Goal: Task Accomplishment & Management: Manage account settings

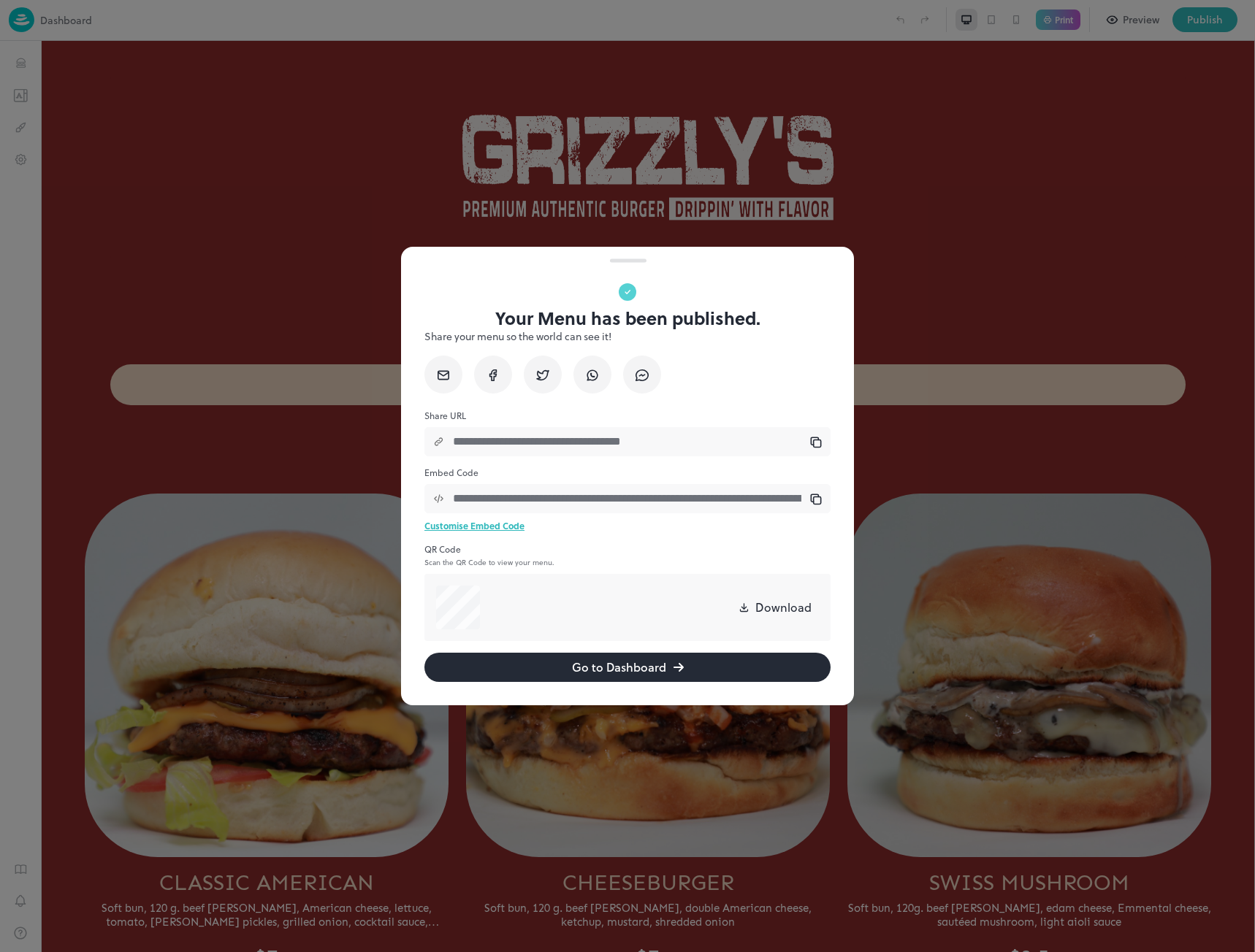
click at [806, 437] on input "**********" at bounding box center [626, 441] width 366 height 29
click at [817, 445] on icon at bounding box center [815, 442] width 12 height 12
click at [255, 306] on div at bounding box center [627, 476] width 1255 height 952
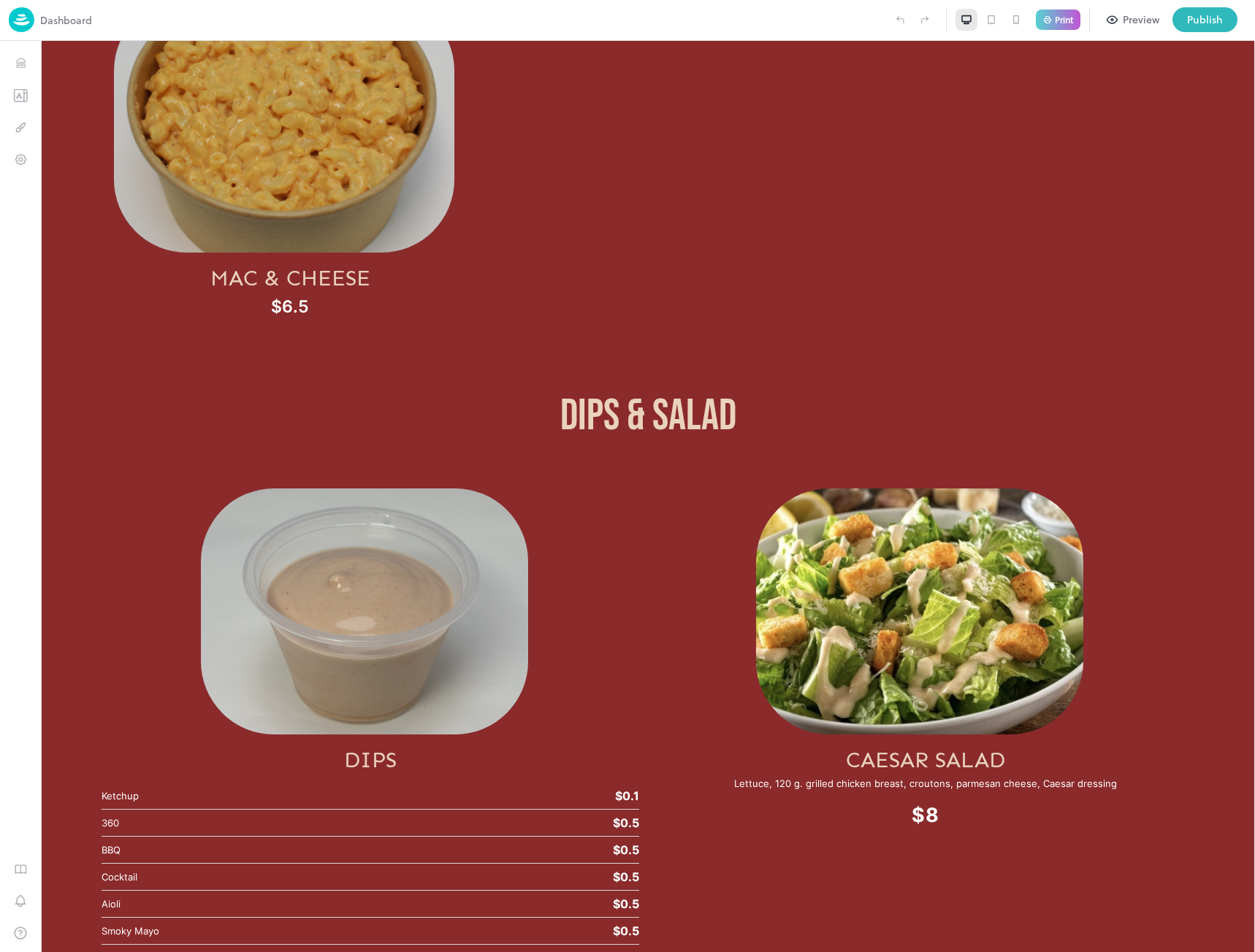
scroll to position [5190, 0]
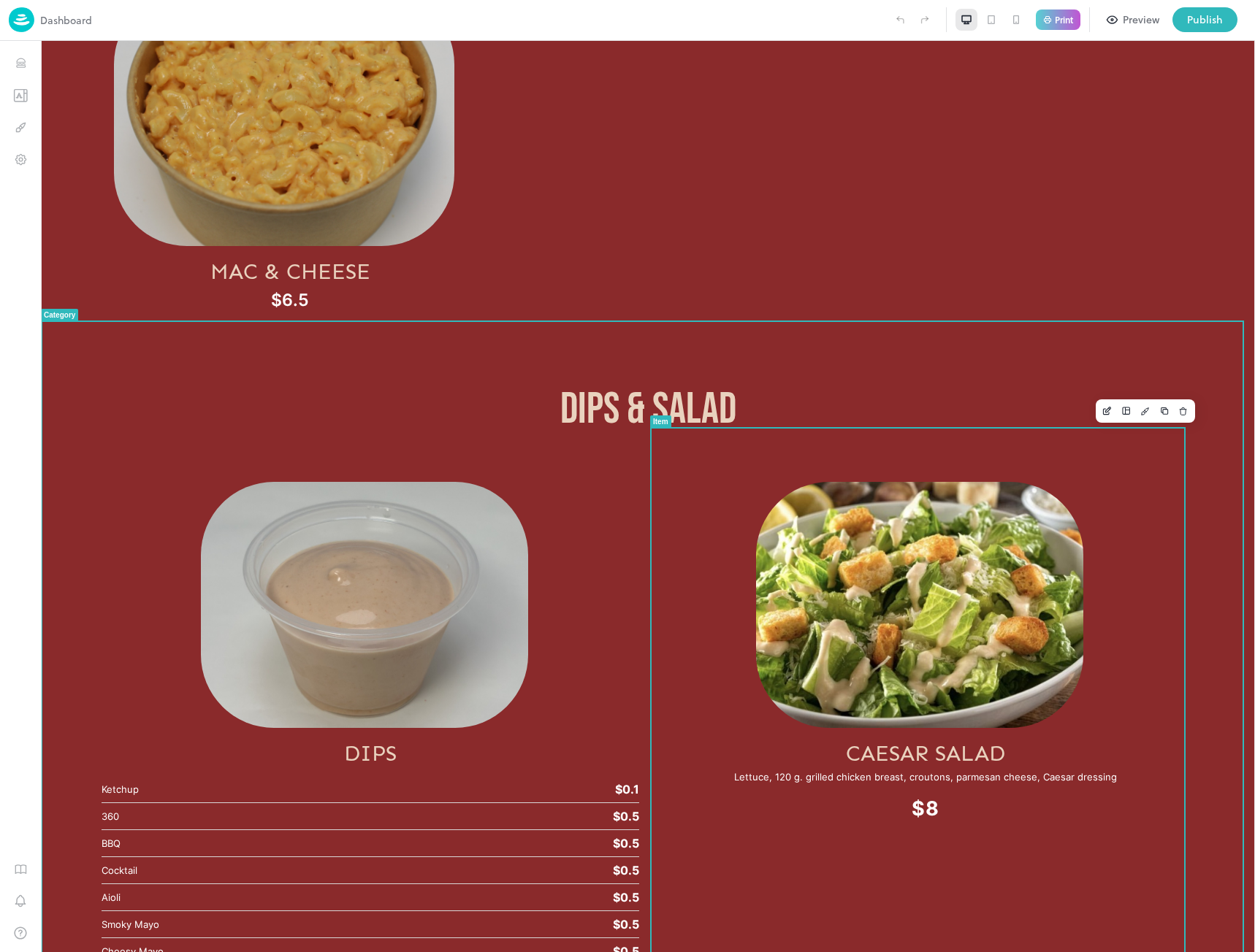
click at [934, 630] on img at bounding box center [919, 605] width 328 height 246
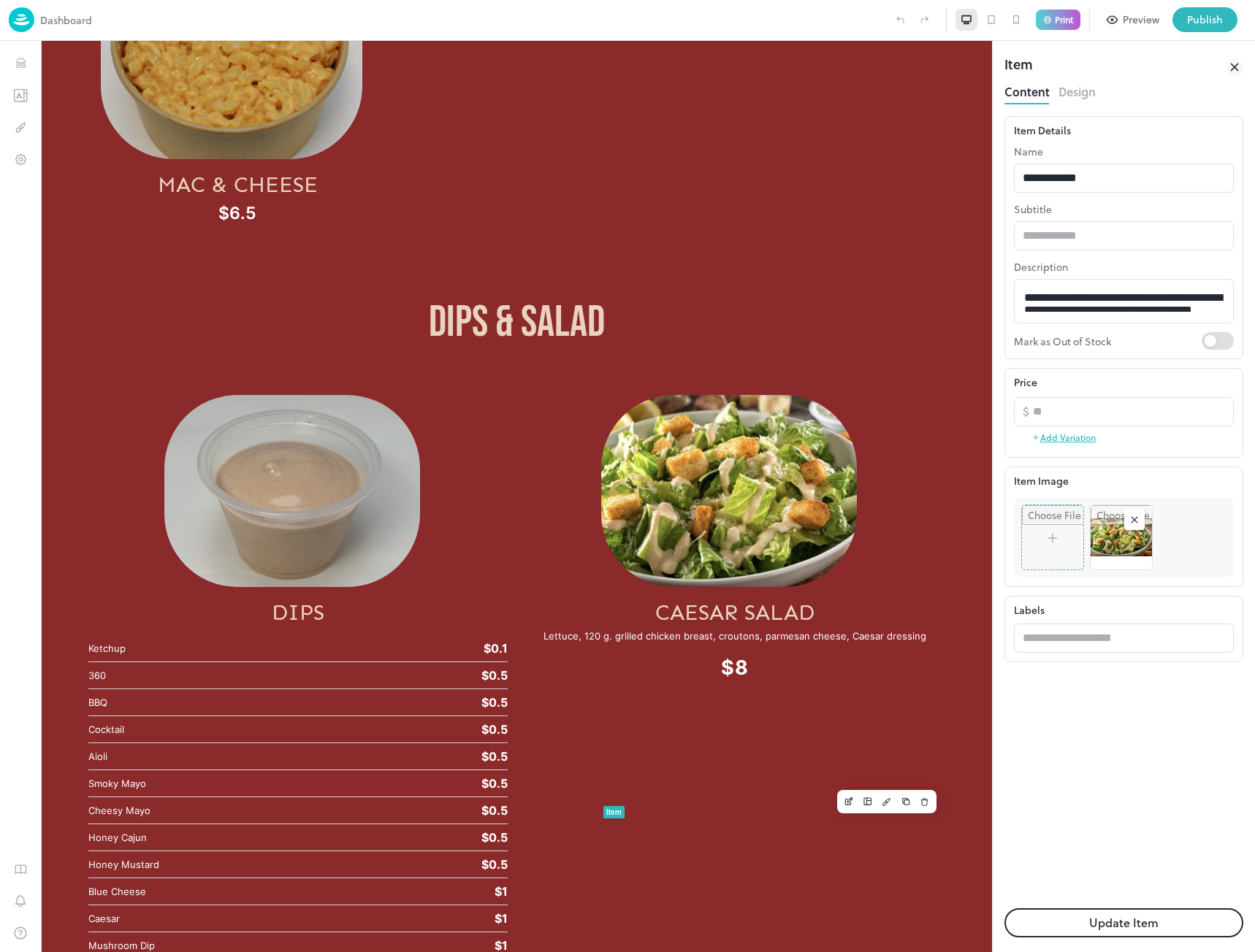
scroll to position [4531, 0]
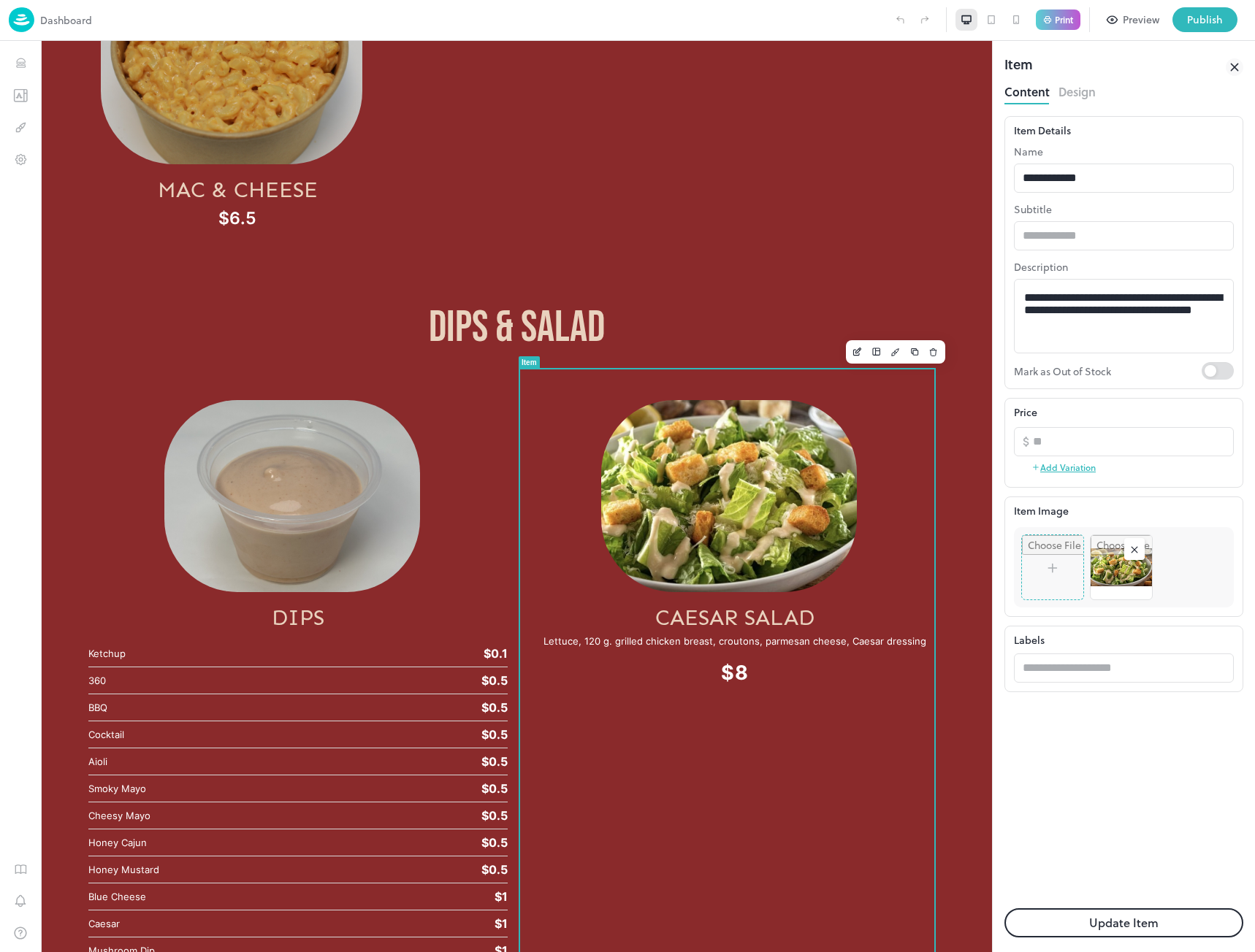
click at [1134, 552] on rect at bounding box center [1134, 550] width 14 height 14
click at [1115, 552] on input "file" at bounding box center [1123, 561] width 219 height 67
click at [1103, 920] on button "Update Item" at bounding box center [1124, 923] width 239 height 29
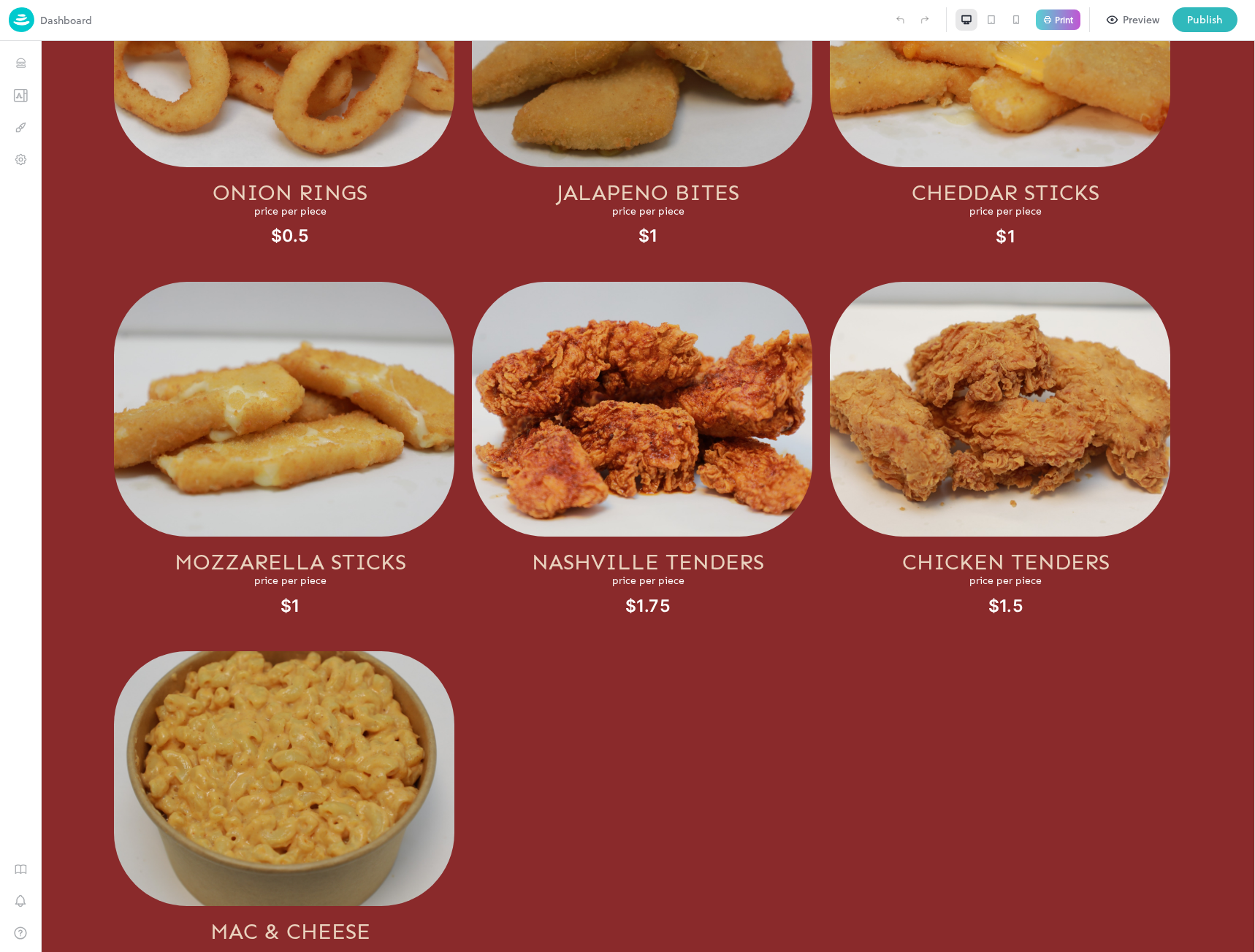
scroll to position [5190, 0]
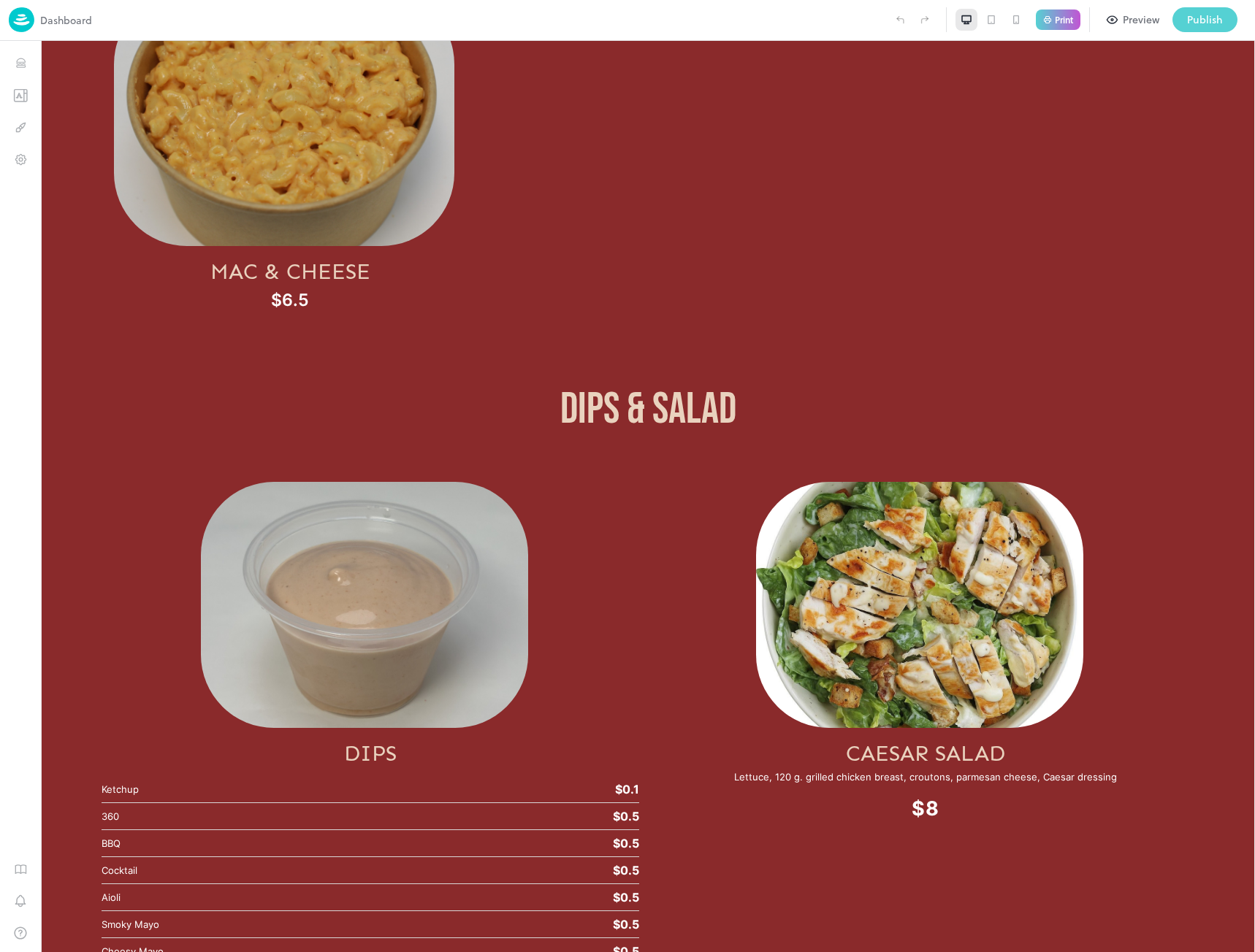
click at [1196, 21] on div "Publish" at bounding box center [1205, 19] width 35 height 16
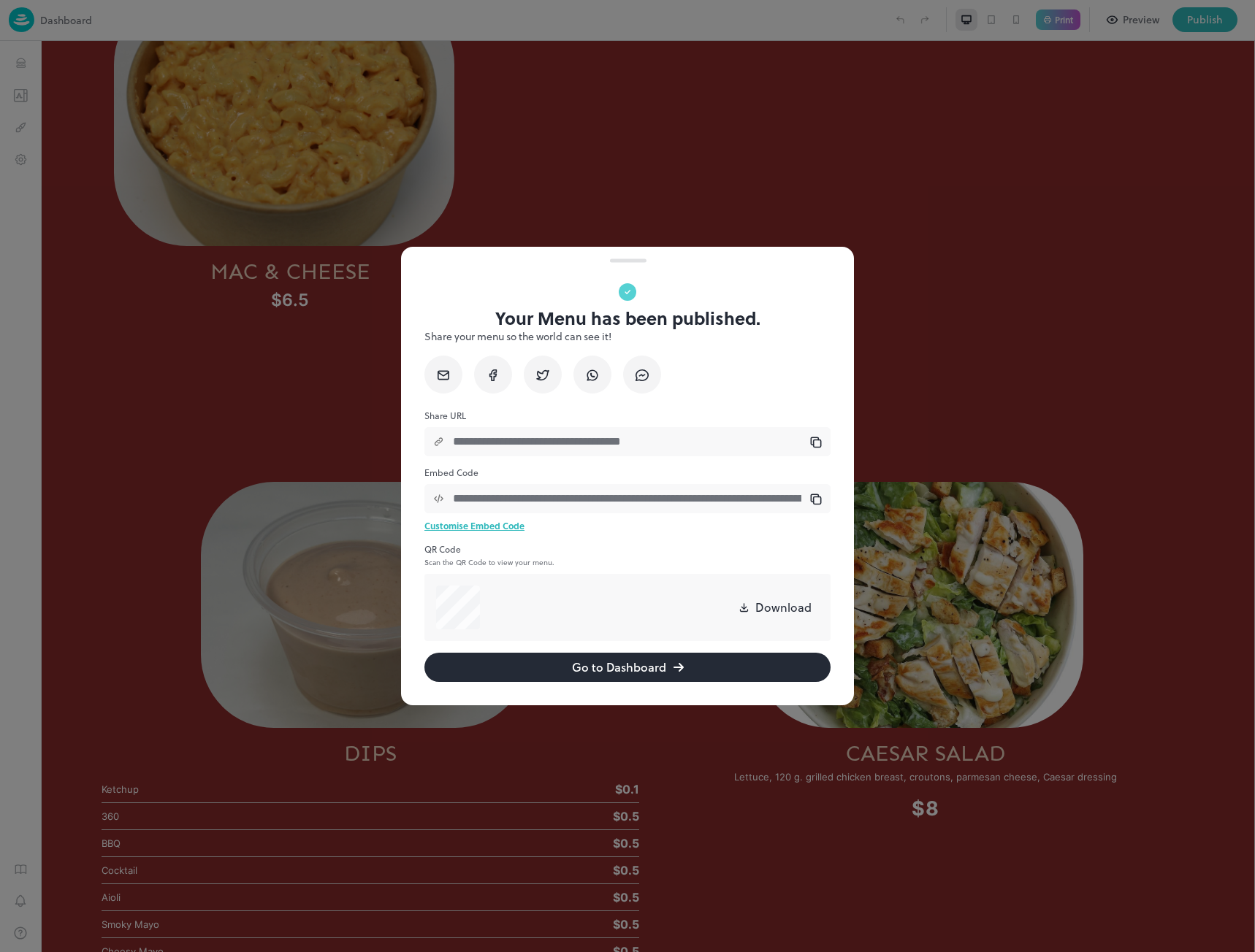
click at [941, 346] on div at bounding box center [627, 476] width 1255 height 952
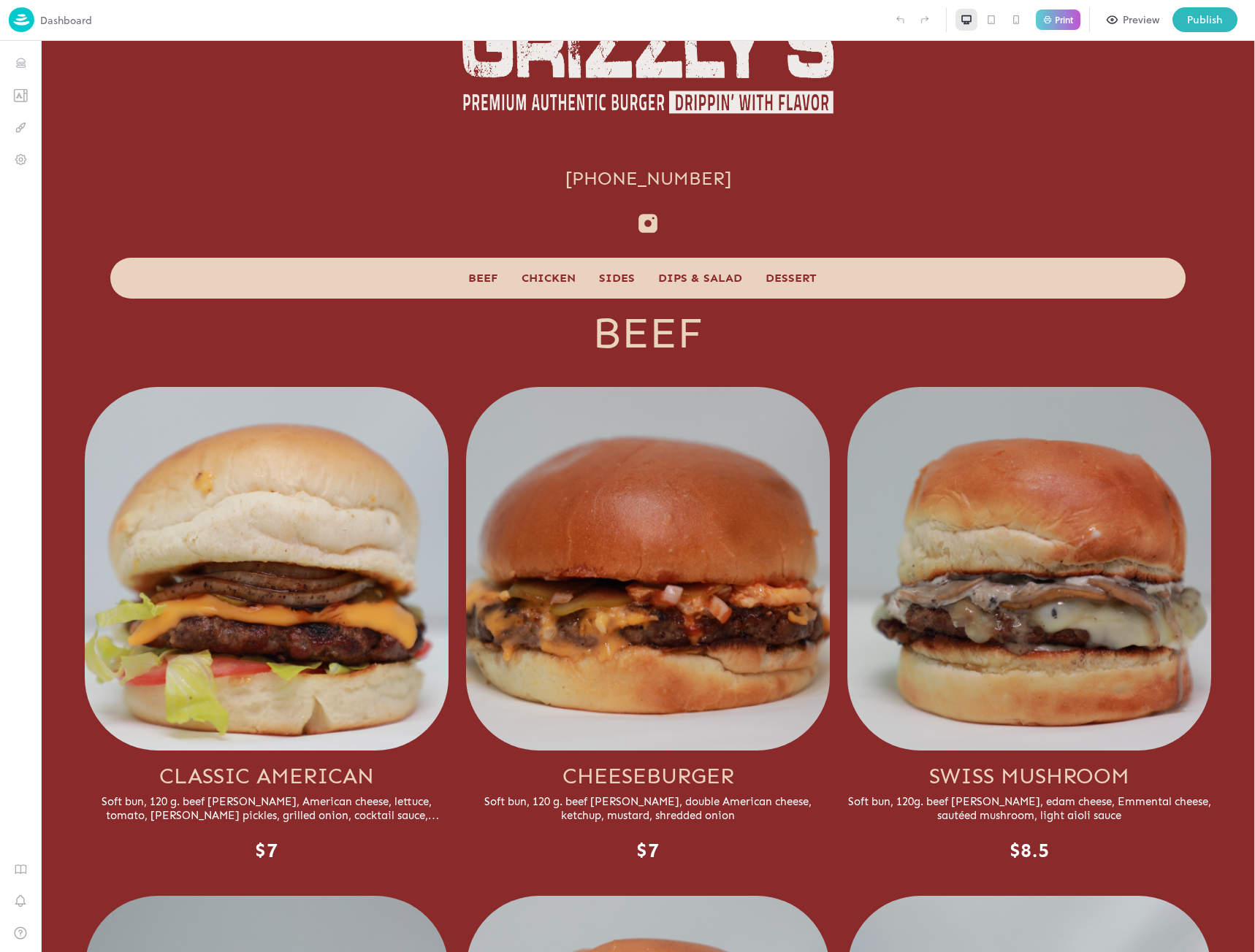
scroll to position [0, 0]
